Goal: Information Seeking & Learning: Learn about a topic

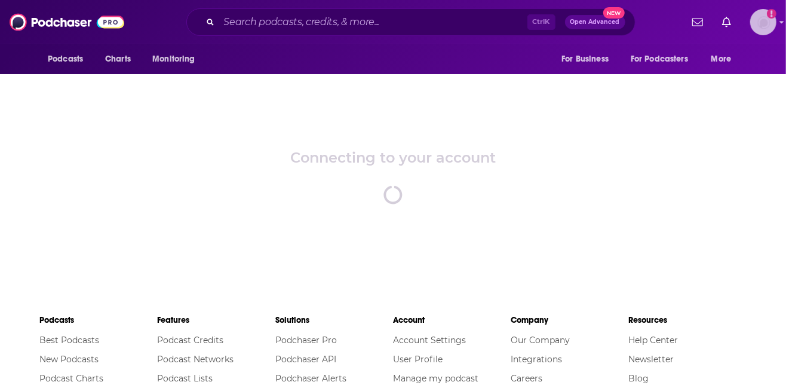
click at [766, 18] on img "Logged in as gracewagner" at bounding box center [763, 22] width 26 height 26
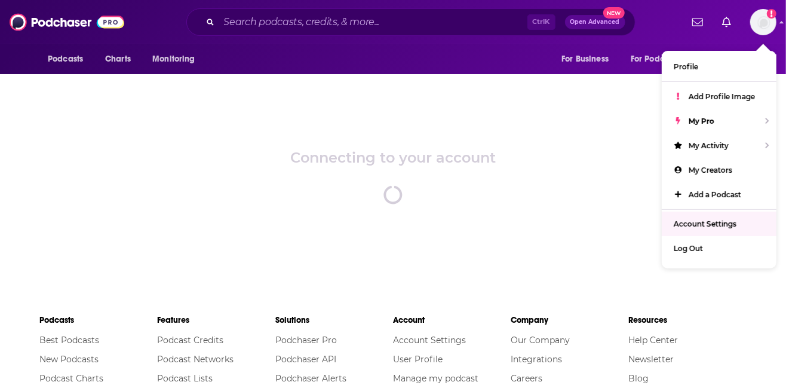
click at [515, 186] on div "Connecting to your account spinner" at bounding box center [393, 176] width 786 height 209
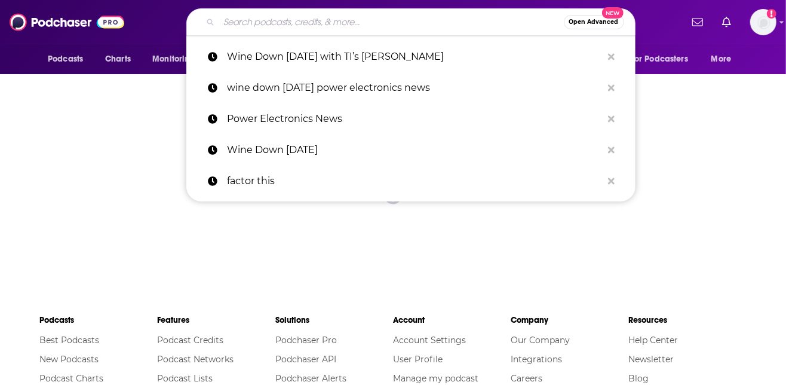
click at [406, 23] on input "Search podcasts, credits, & more..." at bounding box center [391, 22] width 345 height 19
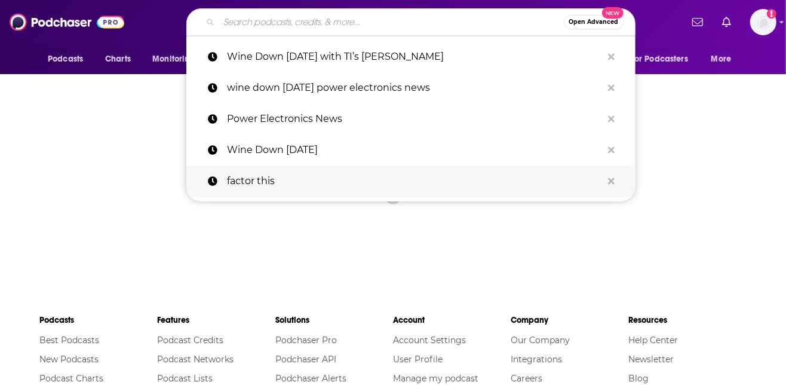
click at [336, 175] on p "factor this" at bounding box center [414, 180] width 375 height 31
type input "factor this"
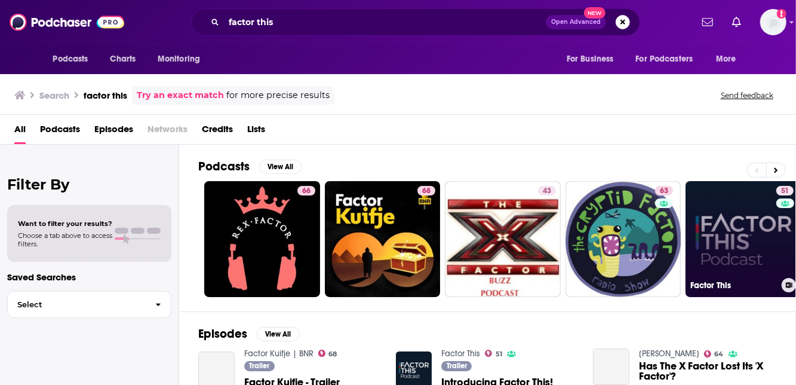
click at [747, 248] on link "51 Factor This" at bounding box center [744, 239] width 116 height 116
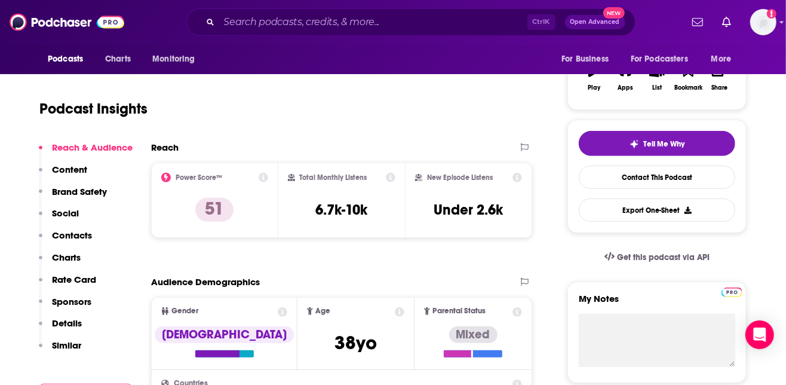
scroll to position [199, 0]
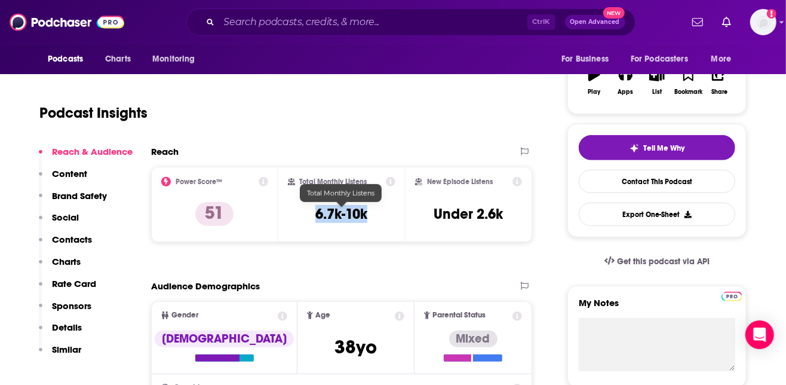
drag, startPoint x: 378, startPoint y: 219, endPoint x: 315, endPoint y: 212, distance: 63.1
click at [315, 212] on div "Total Monthly Listens 6.7k-10k" at bounding box center [342, 204] width 108 height 55
copy h3 "6.7k-10k"
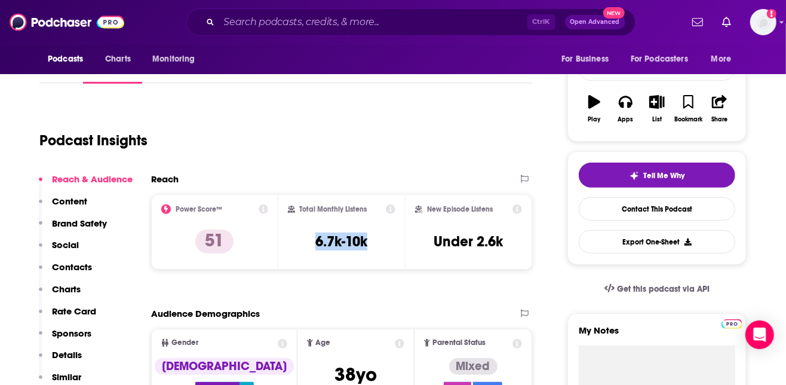
scroll to position [265, 0]
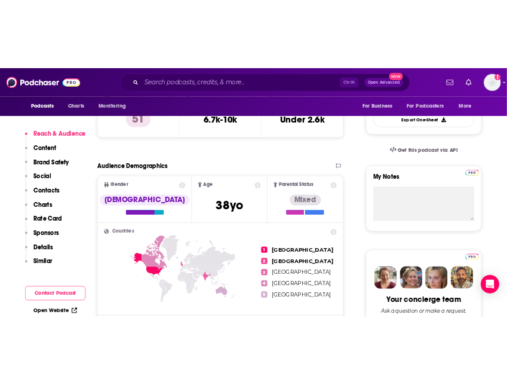
scroll to position [398, 0]
